Goal: Task Accomplishment & Management: Complete application form

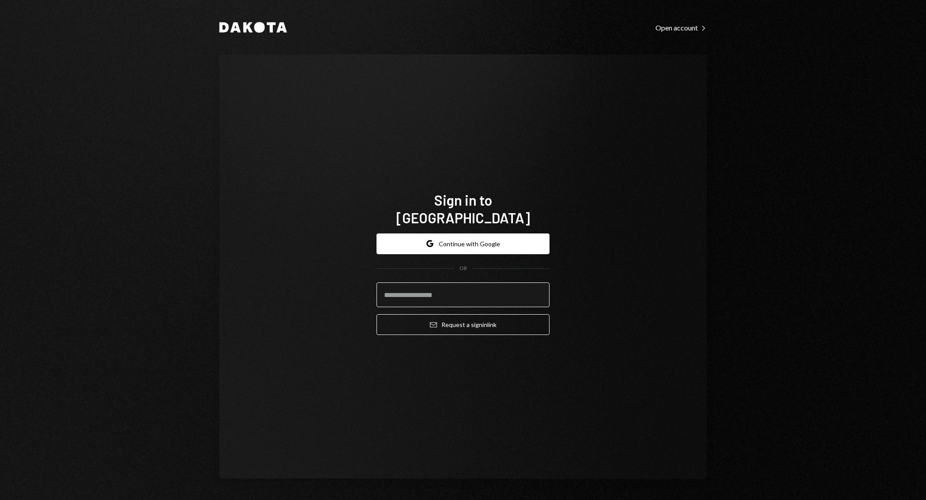
click at [428, 290] on input "email" at bounding box center [462, 294] width 173 height 25
type input "**********"
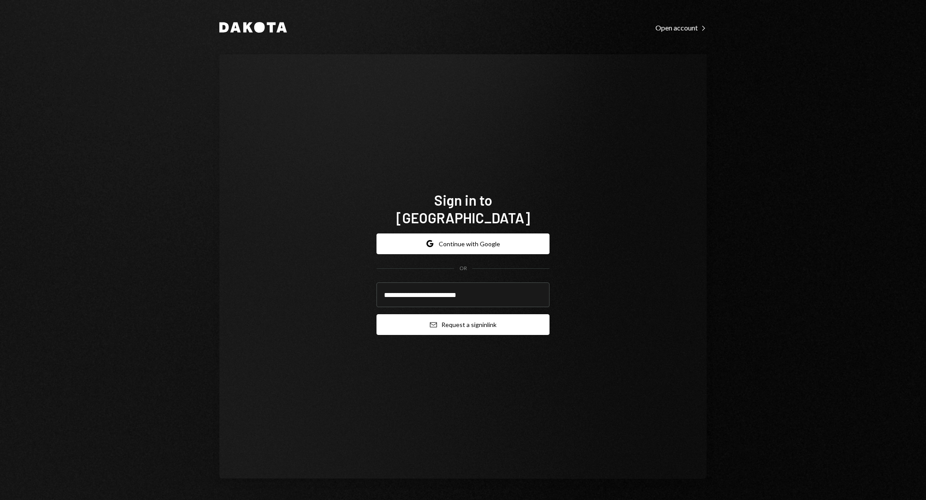
click at [415, 326] on form "**********" at bounding box center [462, 284] width 173 height 102
click at [397, 315] on button "Email Request a sign in link" at bounding box center [462, 324] width 173 height 21
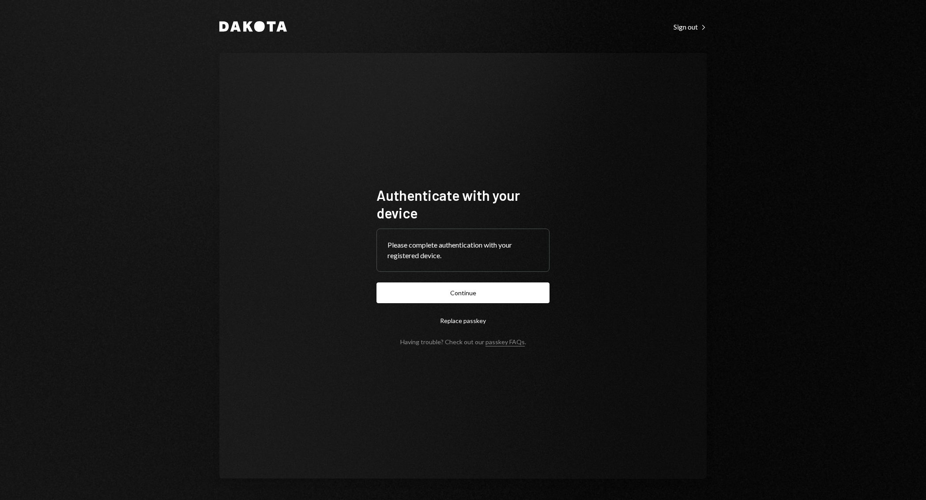
click at [458, 278] on form "Authenticate with your device Please complete authentication with your register…" at bounding box center [462, 265] width 173 height 159
click at [456, 292] on button "Continue" at bounding box center [462, 292] width 173 height 21
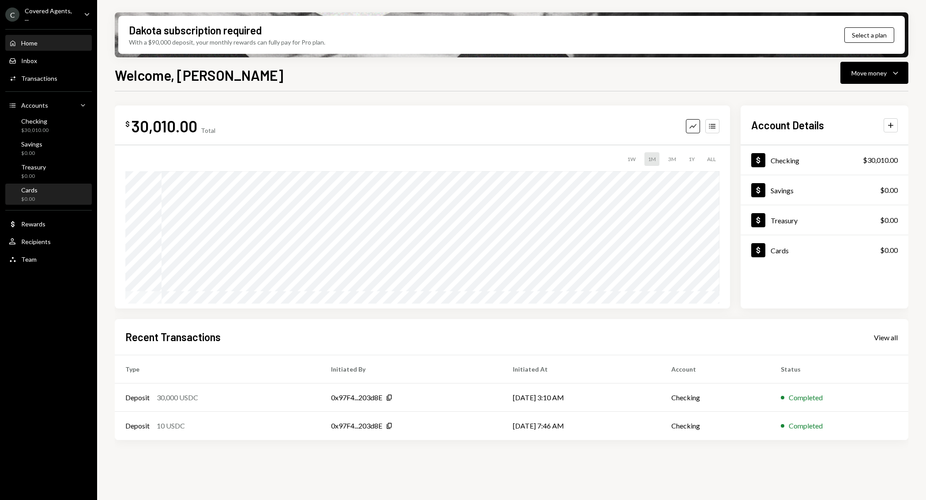
click at [47, 195] on div "Cards $0.00" at bounding box center [48, 194] width 79 height 17
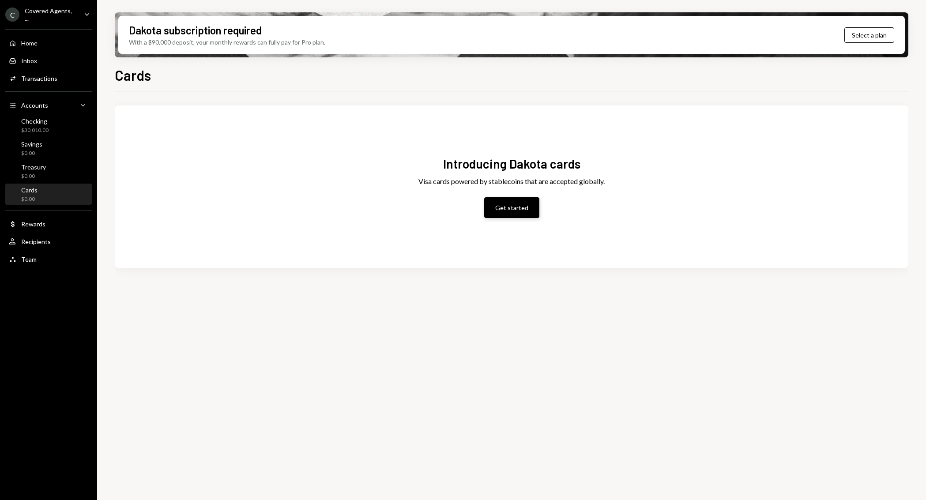
click at [524, 206] on button "Get started" at bounding box center [511, 207] width 55 height 21
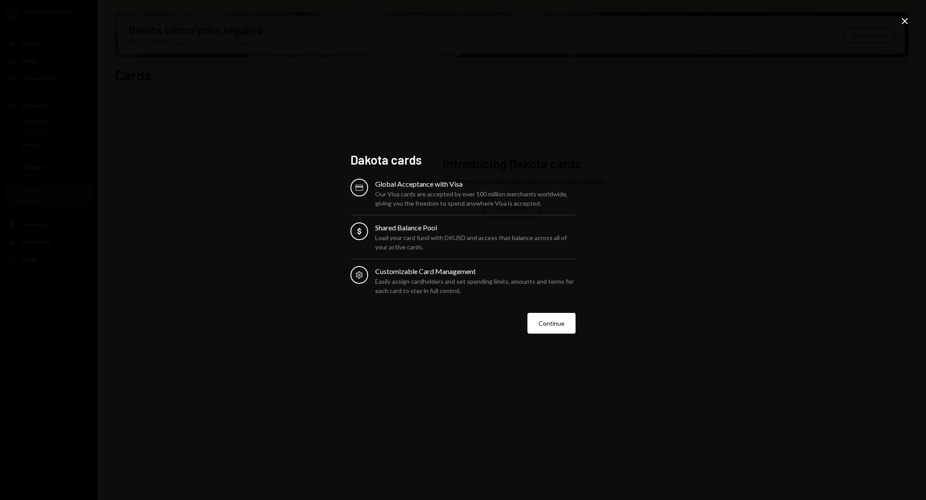
click at [491, 196] on div "Our Visa cards are accepted by over 100 million merchants worldwide, giving you…" at bounding box center [475, 198] width 200 height 19
click at [478, 221] on div "Card Global Acceptance with Visa Our Visa cards are accepted by over 100 millio…" at bounding box center [462, 237] width 225 height 116
click at [549, 323] on button "Continue" at bounding box center [551, 323] width 48 height 21
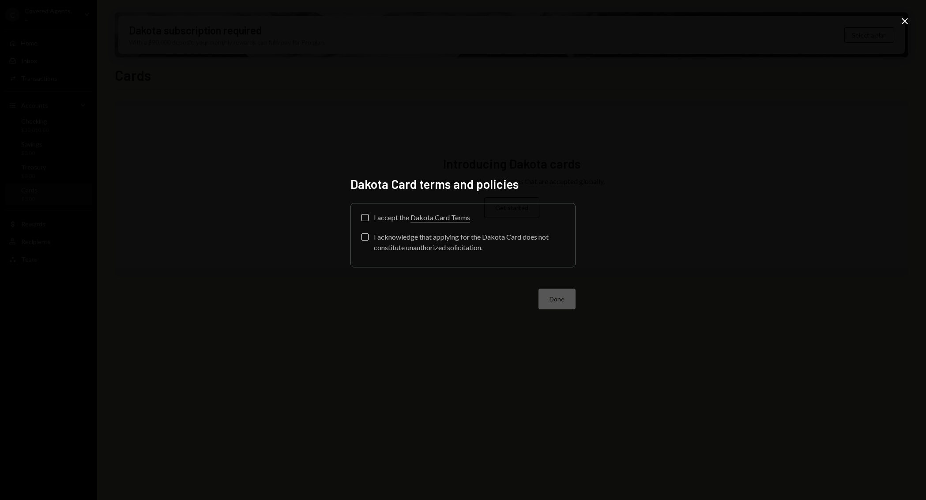
click at [372, 216] on label "I accept the Dakota Card Terms" at bounding box center [415, 218] width 109 height 9
click at [368, 216] on button "I accept the Dakota Card Terms" at bounding box center [364, 217] width 7 height 7
click at [459, 246] on div "I acknowledge that applying for the Dakota Card does not constitute unauthorize…" at bounding box center [469, 242] width 191 height 21
click at [368, 240] on button "I acknowledge that applying for the Dakota Card does not constitute unauthorize…" at bounding box center [364, 236] width 7 height 7
click at [559, 305] on button "Done" at bounding box center [556, 299] width 37 height 21
